Goal: Information Seeking & Learning: Learn about a topic

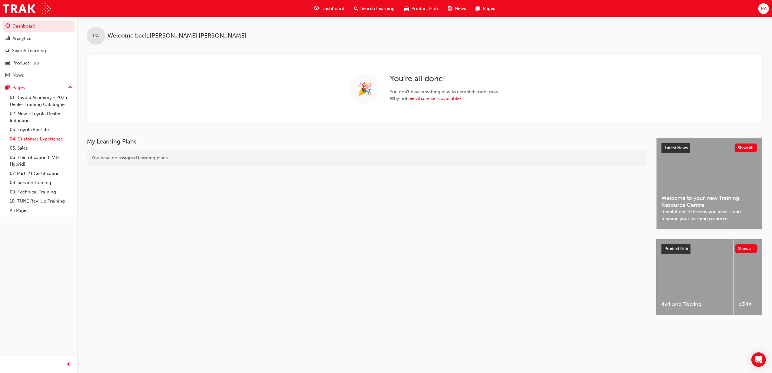
click at [27, 139] on link "04. Customer Experience" at bounding box center [41, 138] width 68 height 9
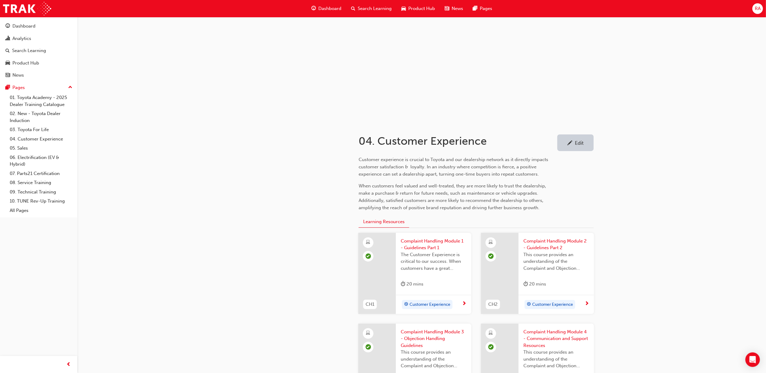
scroll to position [298, 0]
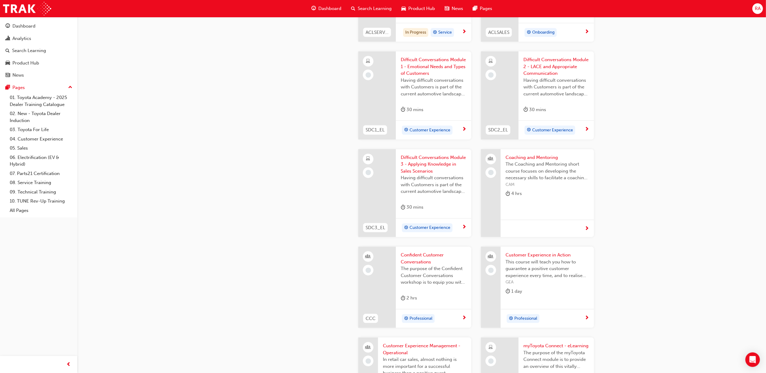
click at [437, 268] on span "The purpose of the Confident Customer Conversations workshop is to equip you wi…" at bounding box center [434, 275] width 66 height 21
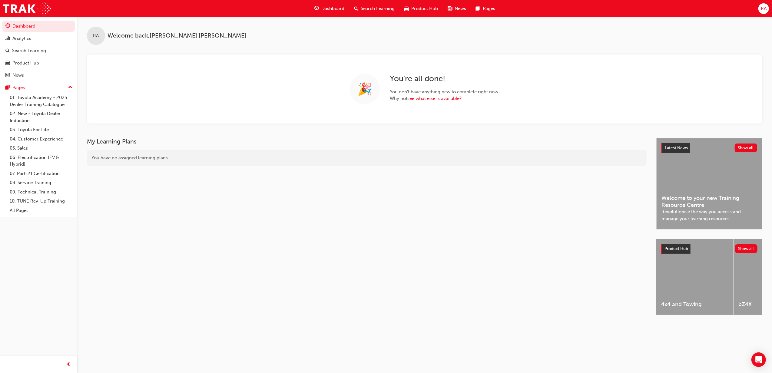
click at [215, 254] on div "My Learning Plans You have no assigned learning plans" at bounding box center [371, 232] width 569 height 188
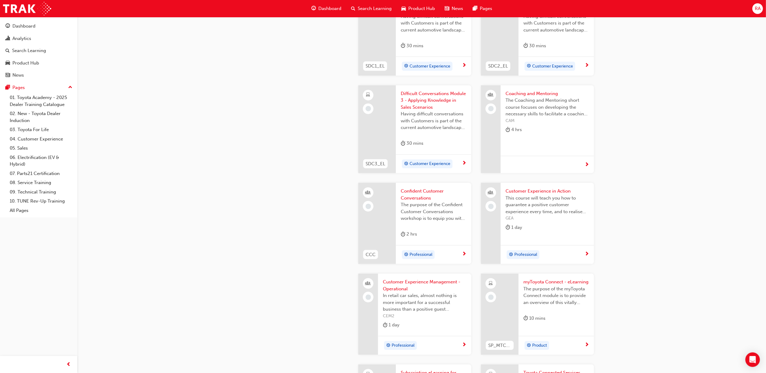
scroll to position [646, 0]
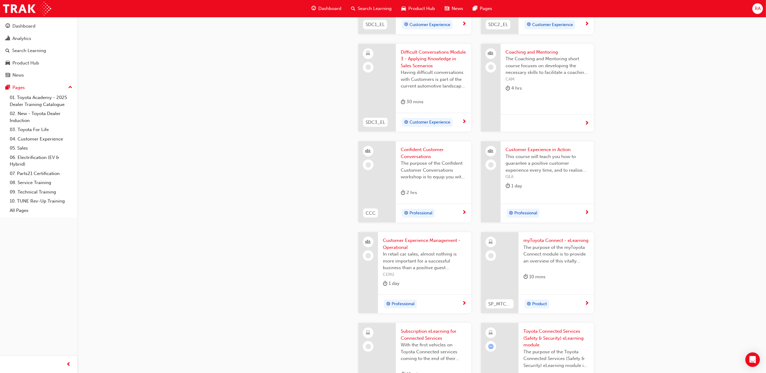
click at [421, 150] on span "Confident Customer Conversations" at bounding box center [434, 153] width 66 height 14
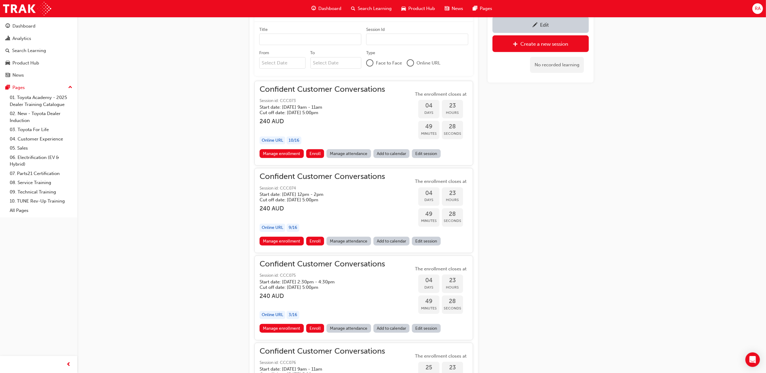
scroll to position [389, 0]
